Goal: Transaction & Acquisition: Purchase product/service

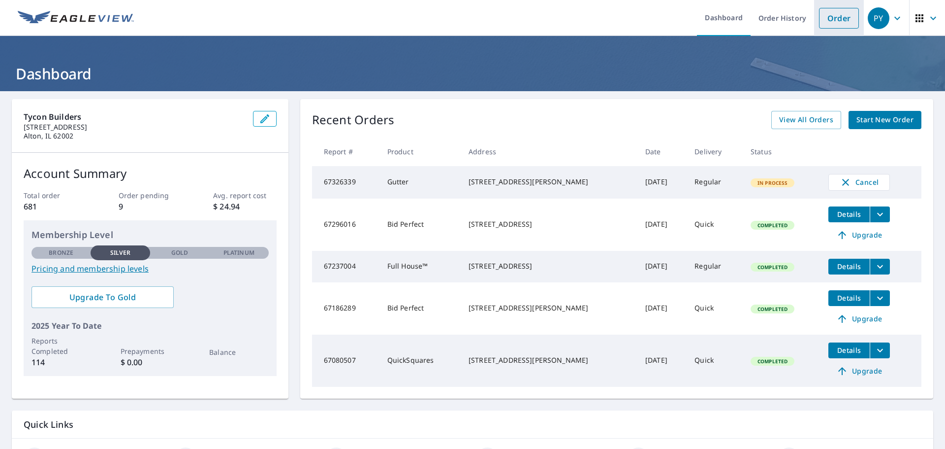
click at [840, 15] on link "Order" at bounding box center [839, 18] width 40 height 21
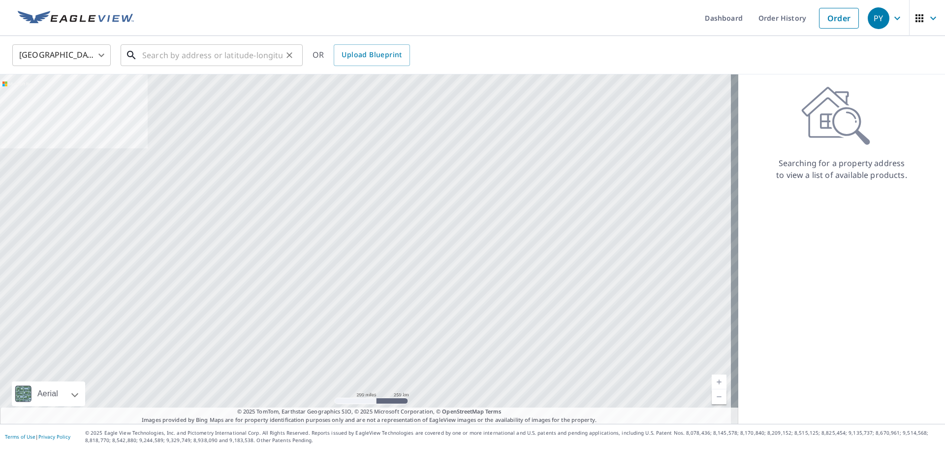
click at [197, 51] on input "text" at bounding box center [212, 55] width 140 height 28
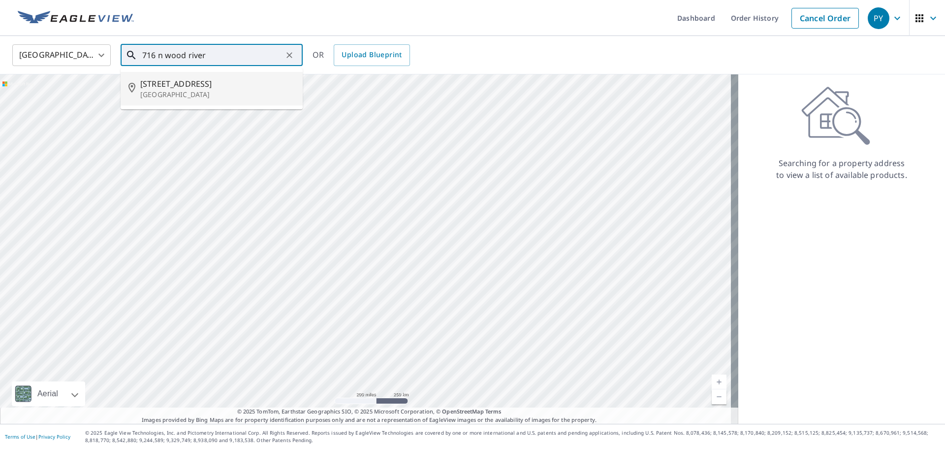
click at [202, 86] on span "[STREET_ADDRESS]" at bounding box center [217, 84] width 155 height 12
type input "[STREET_ADDRESS]"
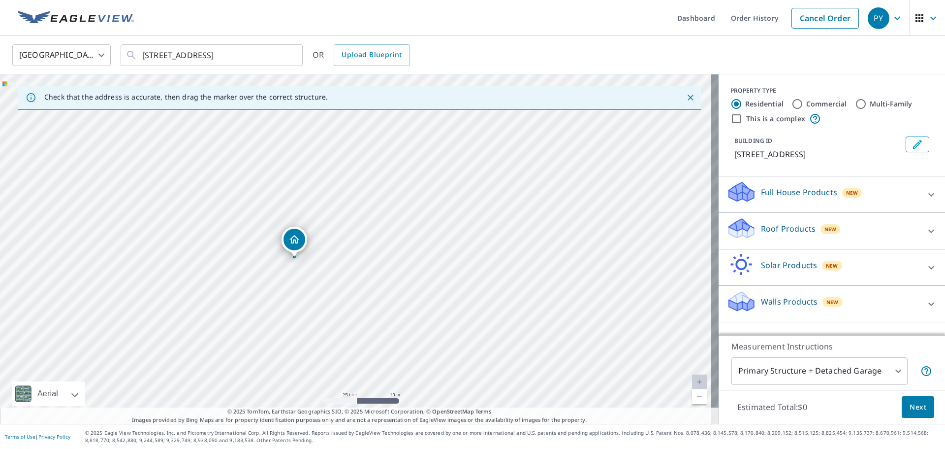
click at [926, 233] on icon at bounding box center [932, 231] width 12 height 12
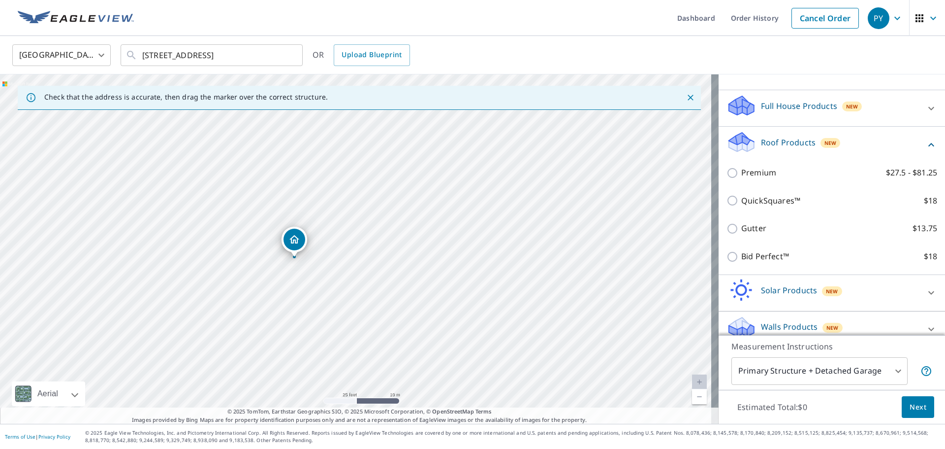
scroll to position [98, 0]
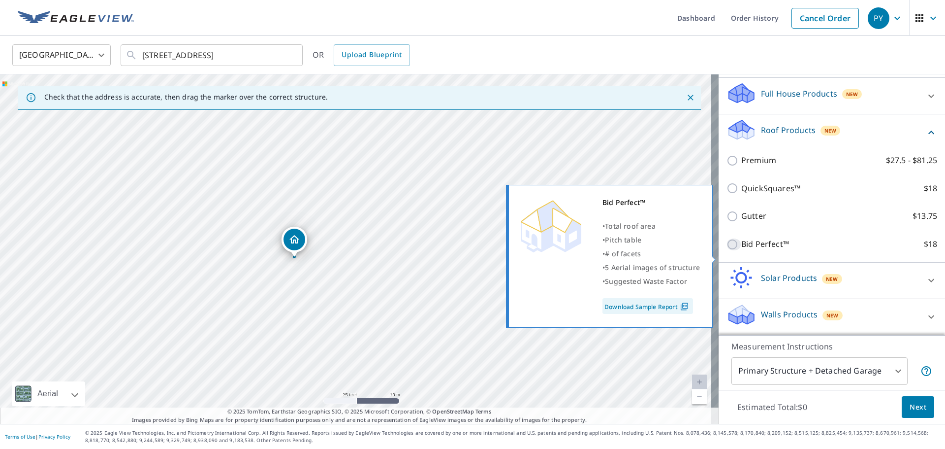
click at [727, 250] on input "Bid Perfect™ $18" at bounding box center [734, 244] width 15 height 12
checkbox input "true"
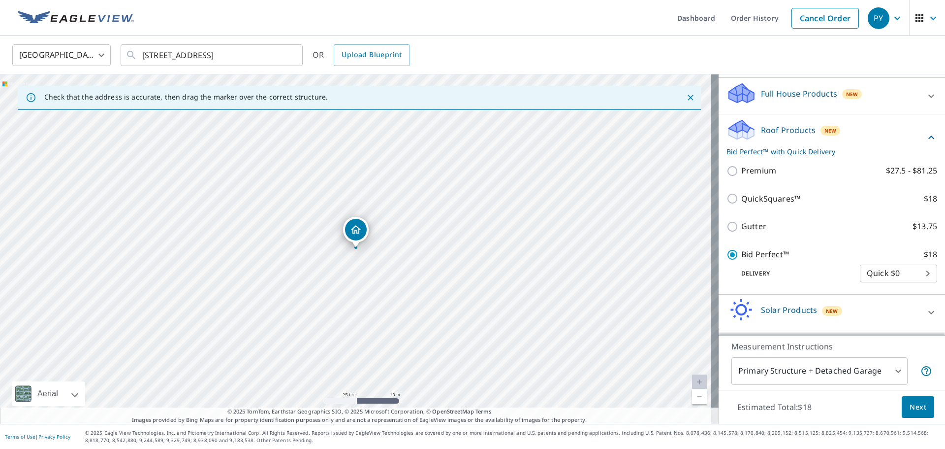
click at [913, 407] on span "Next" at bounding box center [918, 407] width 17 height 12
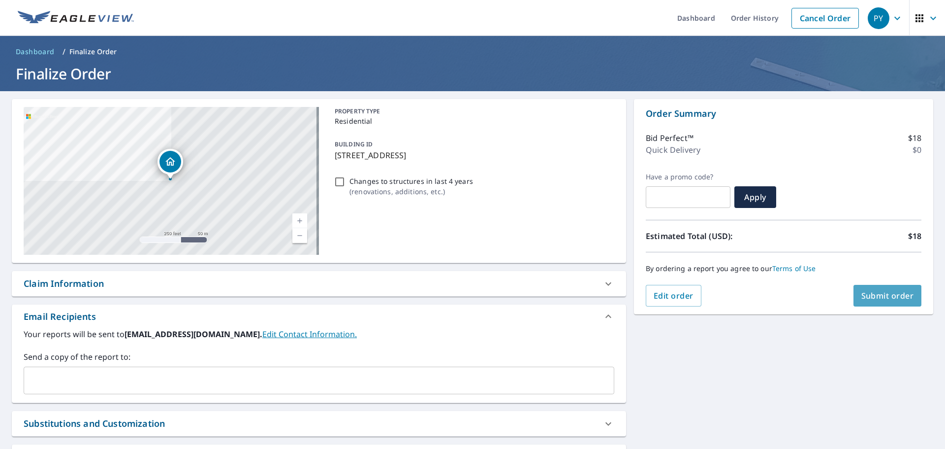
click at [880, 297] on span "Submit order" at bounding box center [888, 295] width 53 height 11
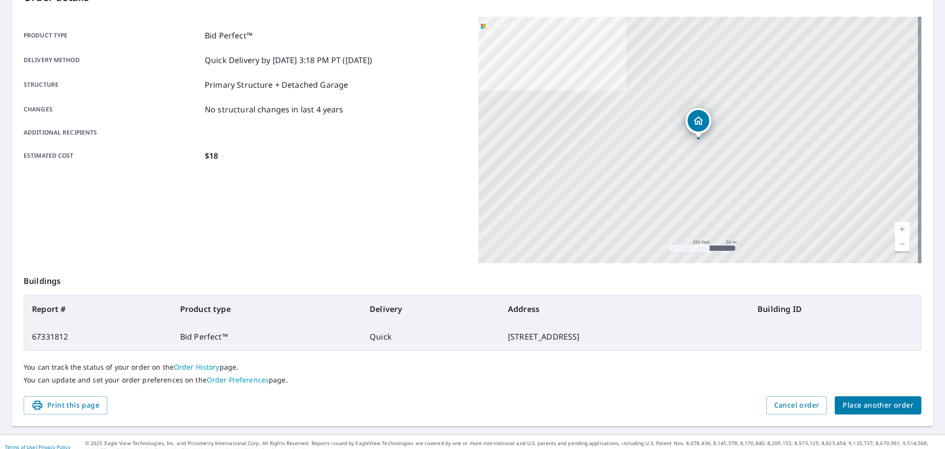
scroll to position [131, 0]
